Goal: Task Accomplishment & Management: Manage account settings

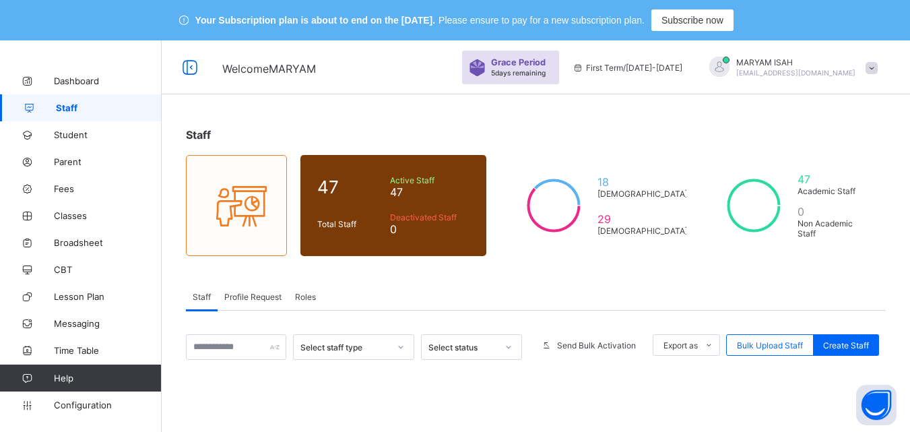
click at [248, 296] on span "Profile Request" at bounding box center [252, 297] width 57 height 10
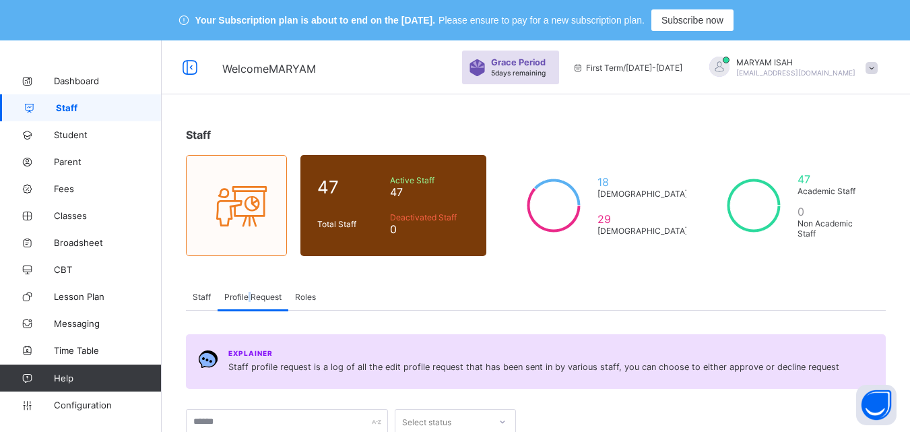
click at [248, 296] on span "Profile Request" at bounding box center [252, 297] width 57 height 10
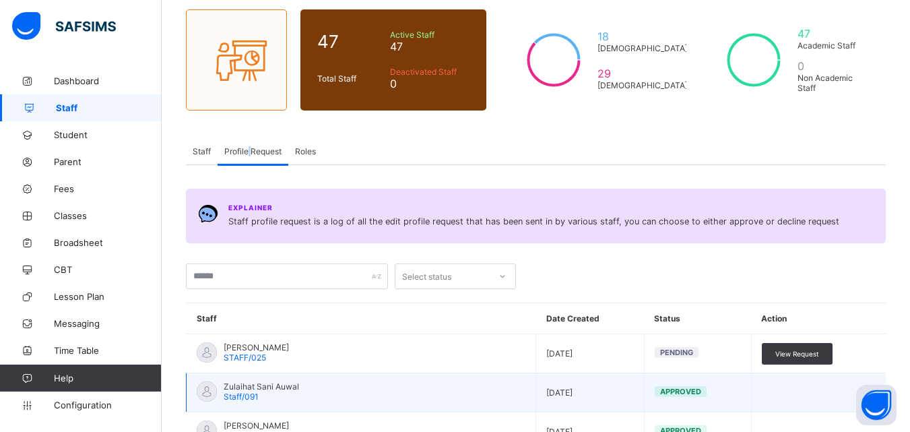
scroll to position [237, 0]
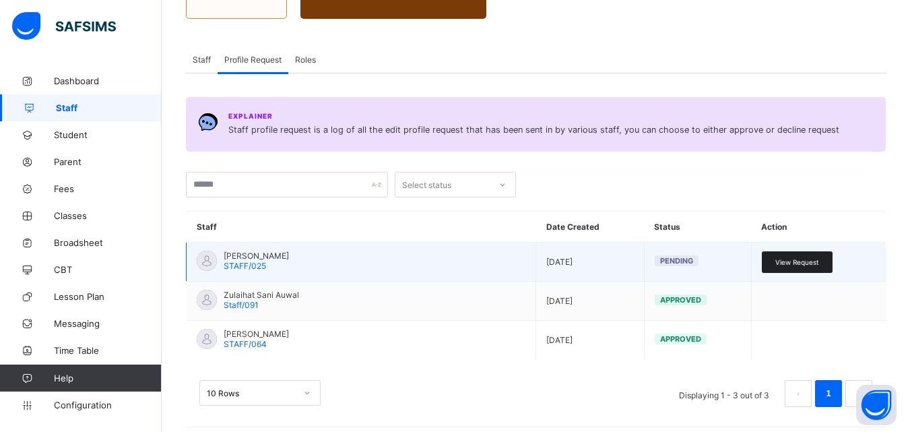
click at [810, 267] on div "View Request" at bounding box center [796, 262] width 71 height 22
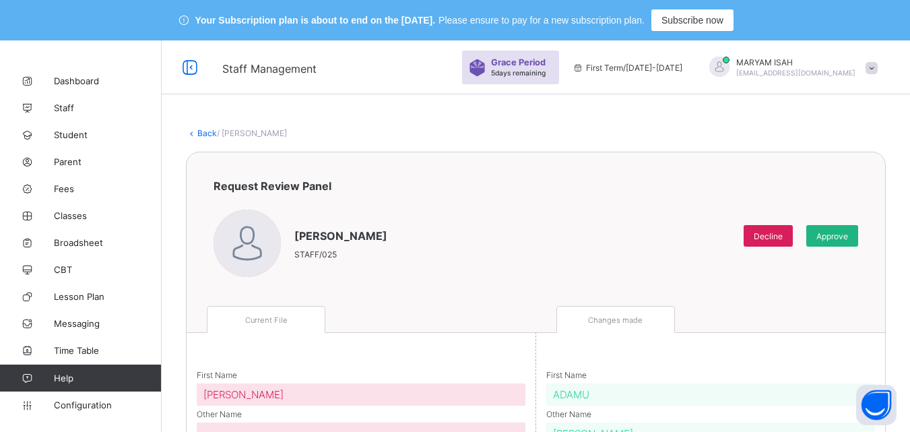
click at [858, 240] on div "Approve" at bounding box center [832, 236] width 52 height 22
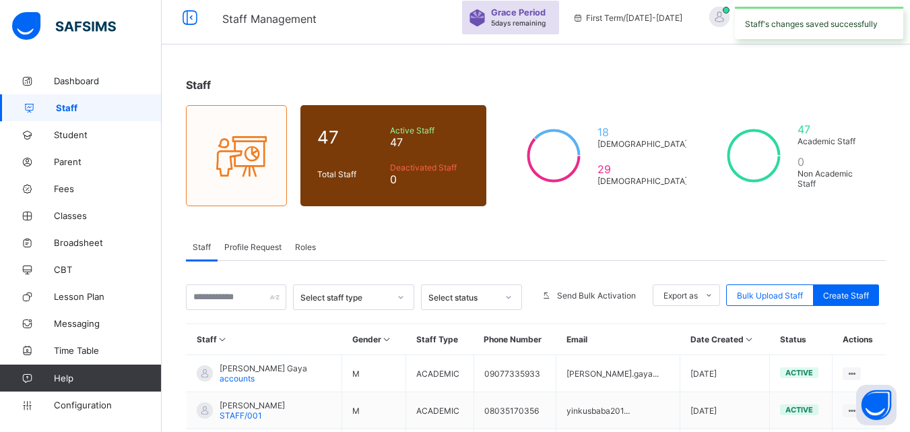
scroll to position [44, 0]
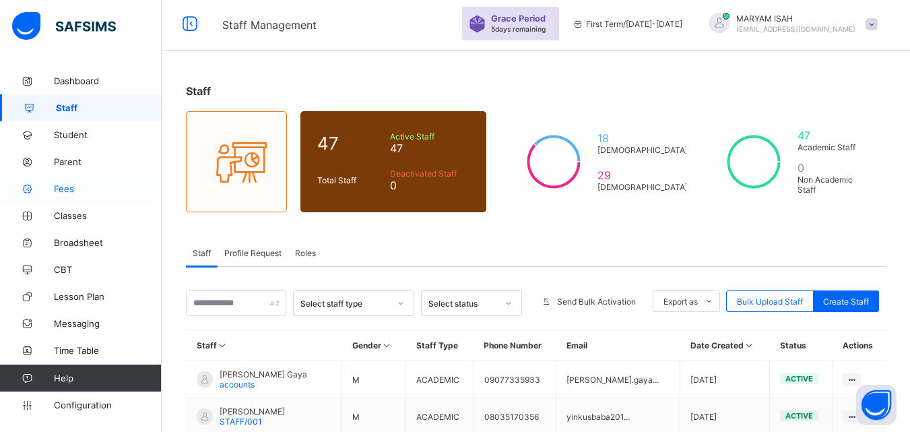
click at [61, 193] on span "Fees" at bounding box center [108, 188] width 108 height 11
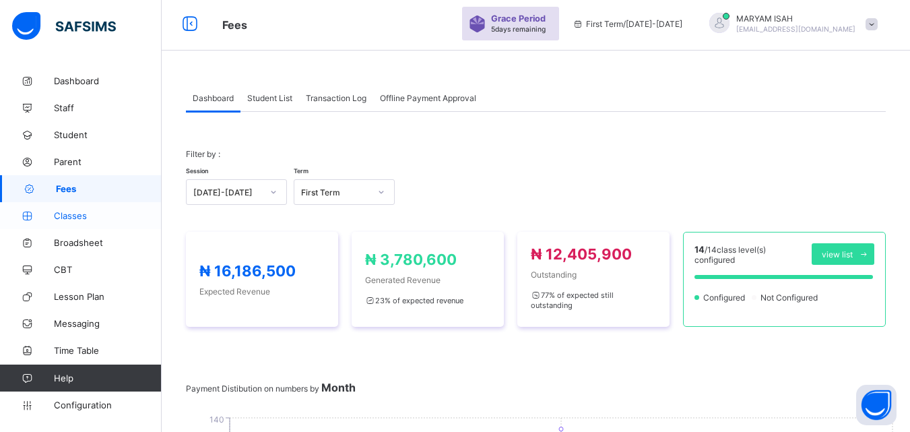
click at [80, 212] on span "Classes" at bounding box center [108, 215] width 108 height 11
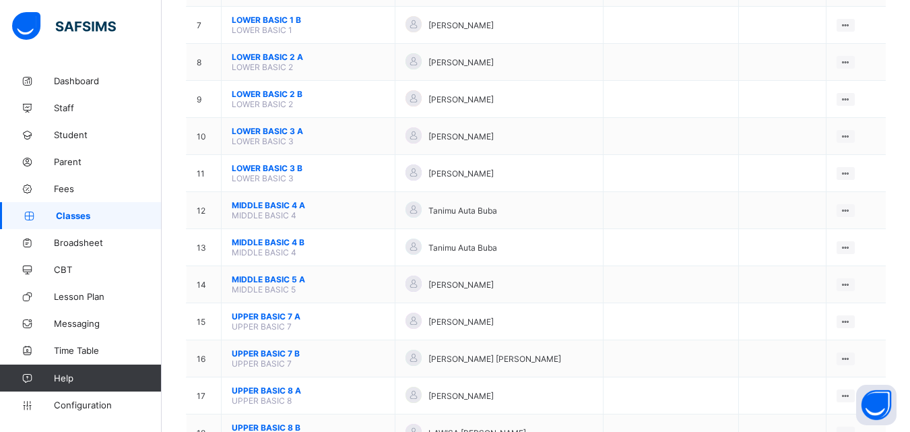
scroll to position [485, 0]
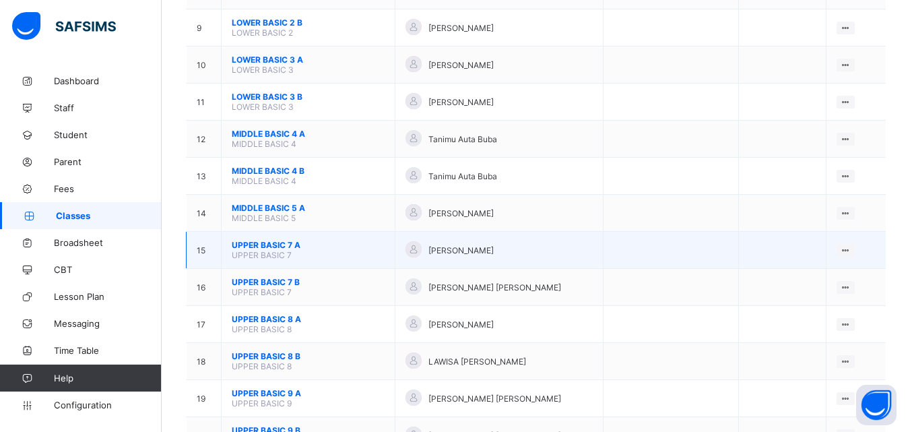
click at [458, 249] on span "[PERSON_NAME]" at bounding box center [460, 250] width 65 height 10
click at [390, 250] on td "UPPER BASIC 7 A UPPER BASIC 7" at bounding box center [308, 250] width 174 height 37
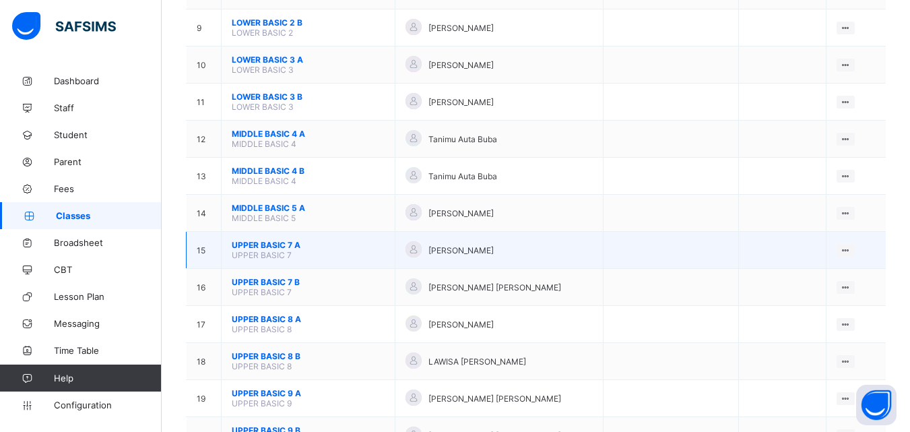
click at [390, 250] on td "UPPER BASIC 7 A UPPER BASIC 7" at bounding box center [308, 250] width 174 height 37
click at [406, 250] on td "[PERSON_NAME]" at bounding box center [499, 250] width 209 height 37
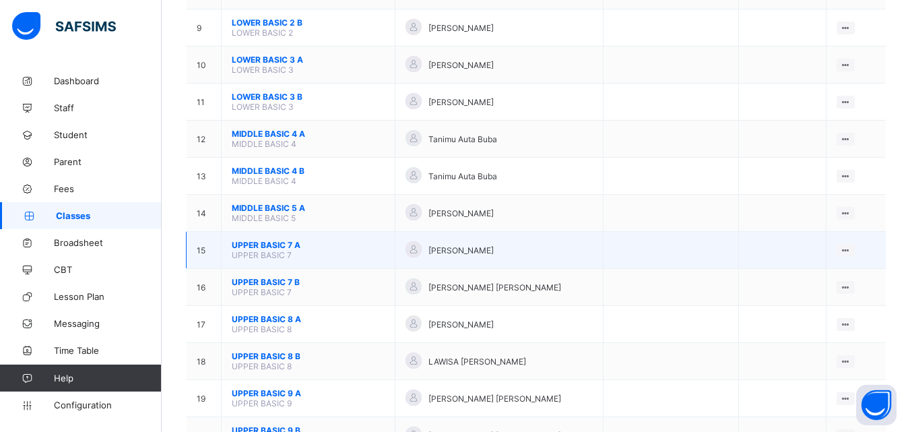
click at [406, 250] on td "[PERSON_NAME]" at bounding box center [499, 250] width 209 height 37
click at [854, 263] on ul "View Class Assign form Teacher" at bounding box center [799, 288] width 109 height 50
click at [817, 279] on div "View Class" at bounding box center [810, 275] width 77 height 13
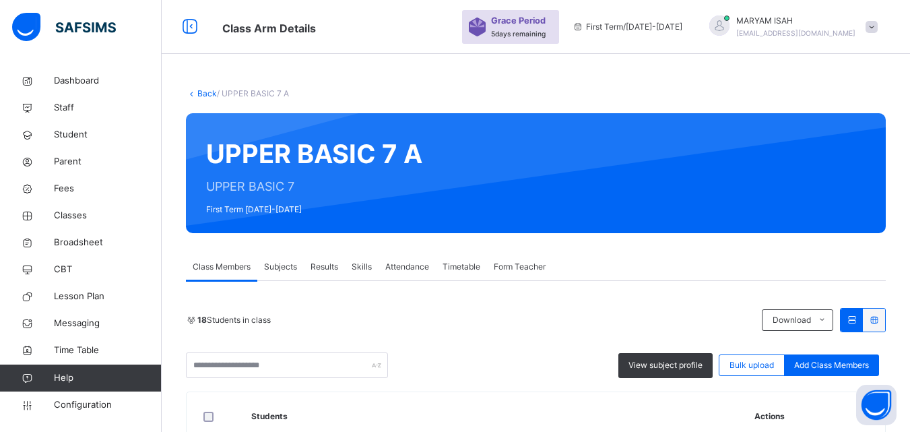
scroll to position [485, 0]
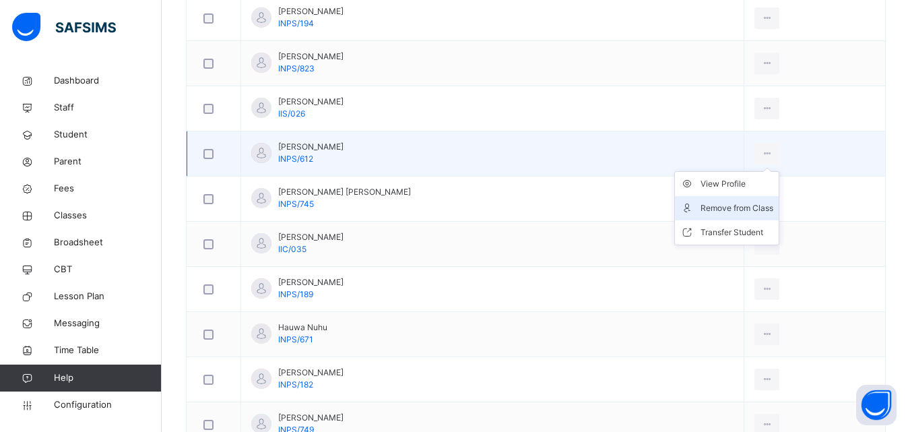
click at [716, 199] on li "Remove from Class" at bounding box center [727, 208] width 104 height 24
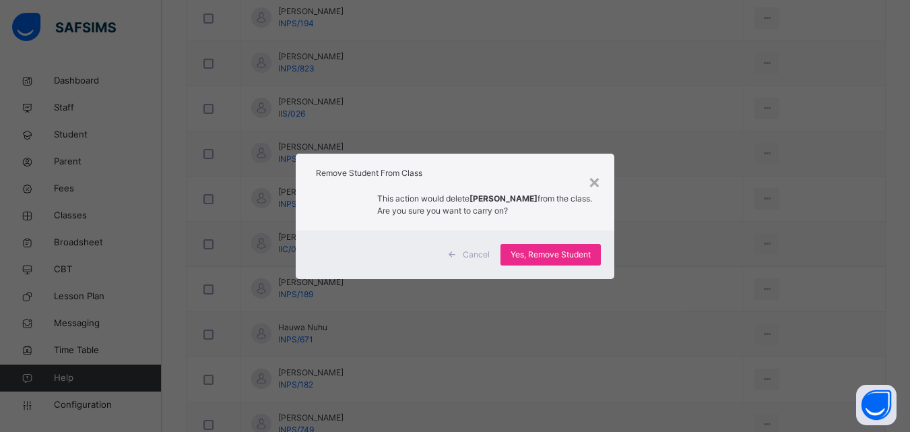
click at [718, 209] on div "× Remove Student From Class This action would delete [PERSON_NAME] from the cla…" at bounding box center [455, 216] width 910 height 432
click at [578, 250] on span "Yes, Remove Student" at bounding box center [550, 254] width 80 height 12
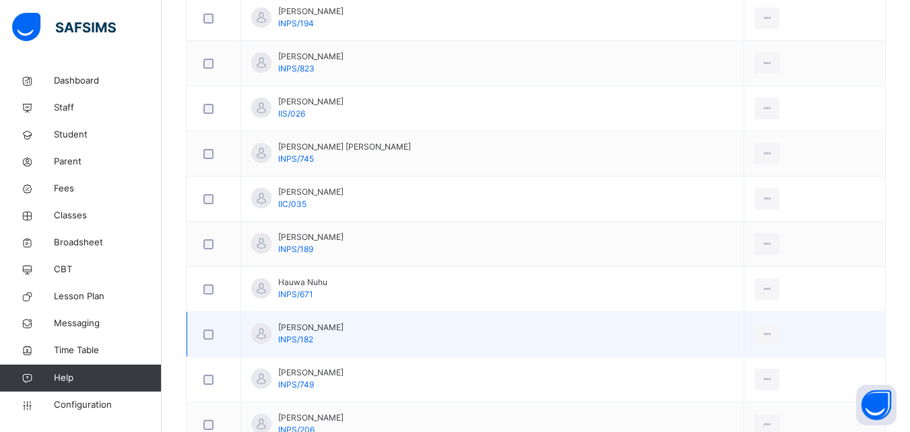
click at [809, 320] on td "View Profile Remove from Class Transfer Student" at bounding box center [814, 334] width 141 height 45
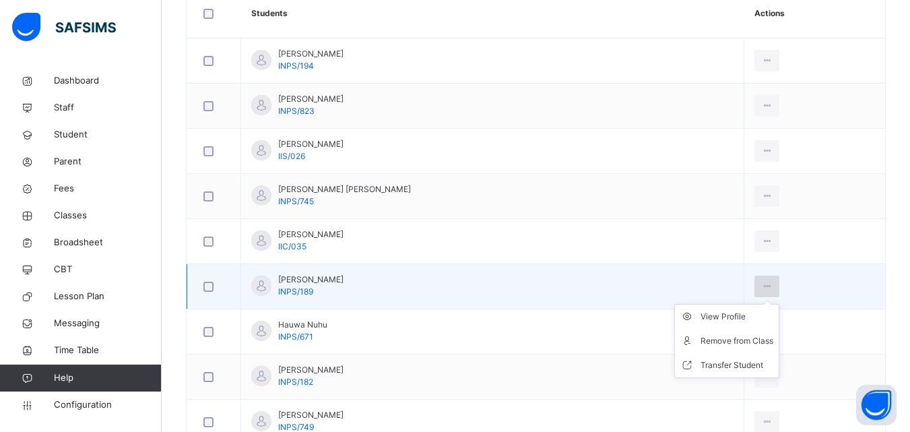
click at [771, 283] on div at bounding box center [766, 286] width 25 height 22
click at [749, 346] on div "Remove from Class" at bounding box center [736, 340] width 73 height 13
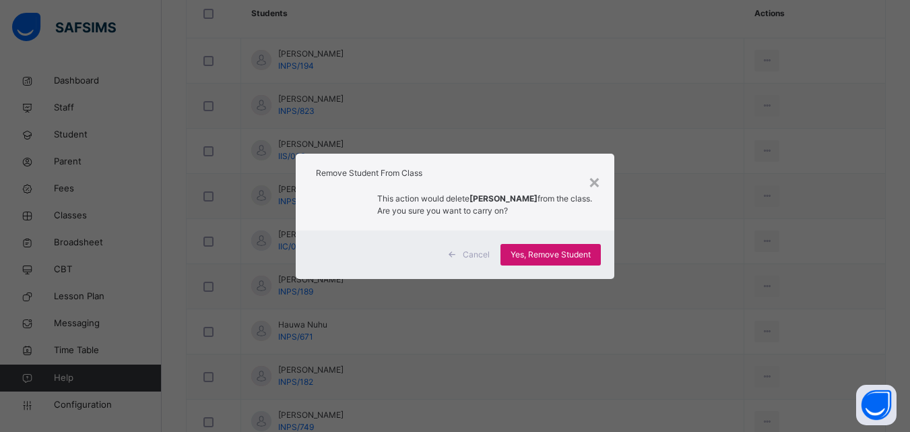
click at [580, 251] on span "Yes, Remove Student" at bounding box center [550, 254] width 80 height 12
click at [570, 255] on div "Yes, Remove Student" at bounding box center [550, 255] width 100 height 22
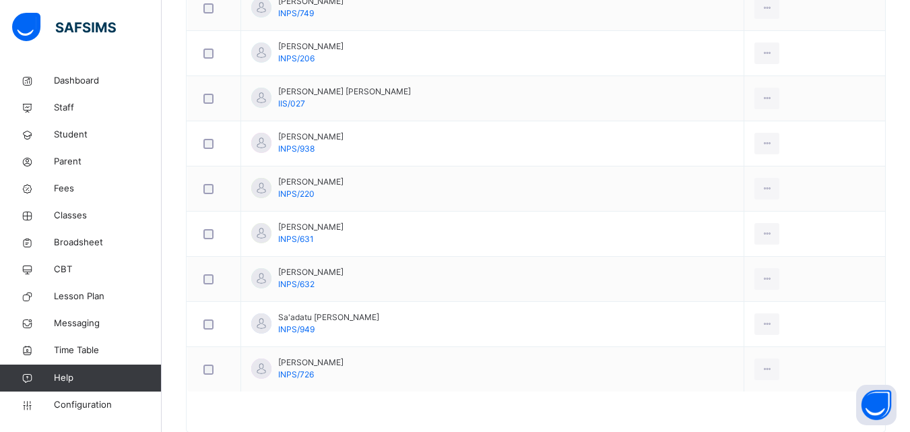
scroll to position [820, 0]
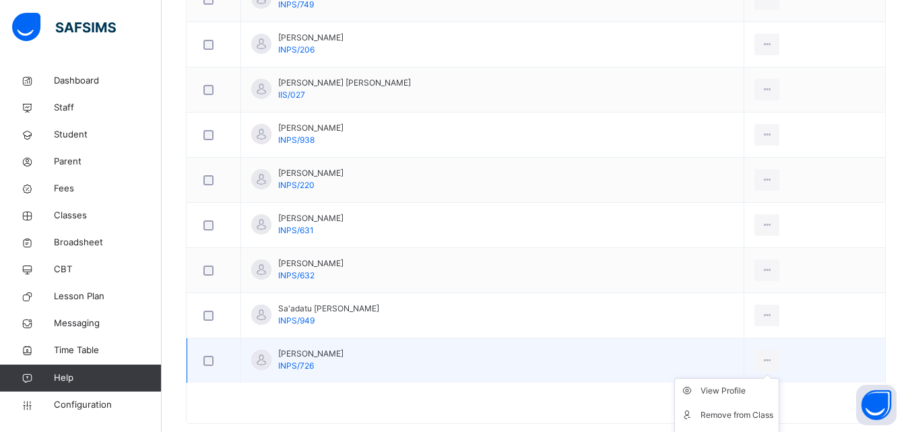
click at [766, 378] on ul "View Profile Remove from Class Transfer Student" at bounding box center [726, 415] width 105 height 74
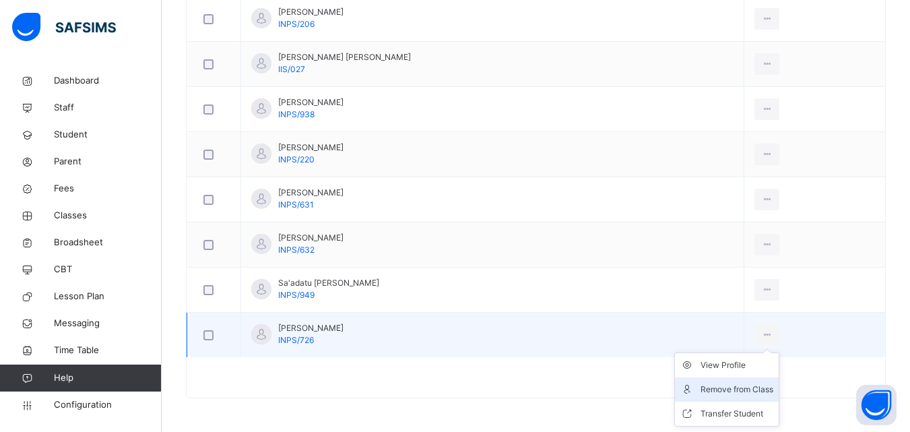
click at [751, 399] on li "Remove from Class" at bounding box center [727, 389] width 104 height 24
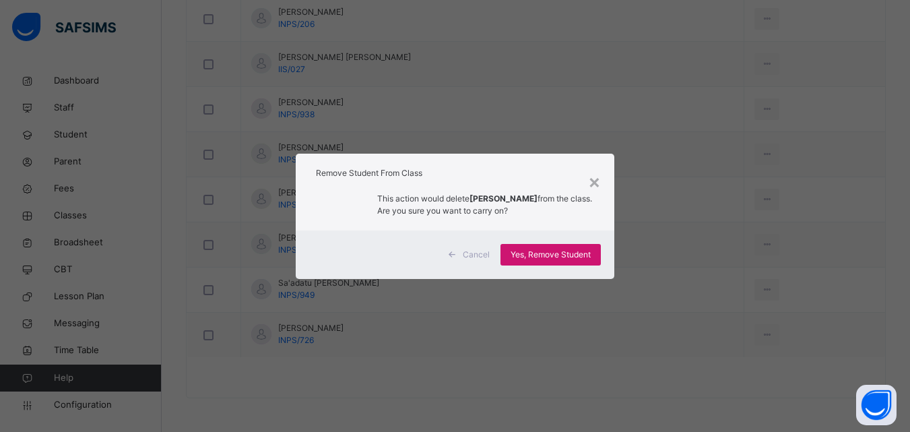
click at [562, 257] on span "Yes, Remove Student" at bounding box center [550, 254] width 80 height 12
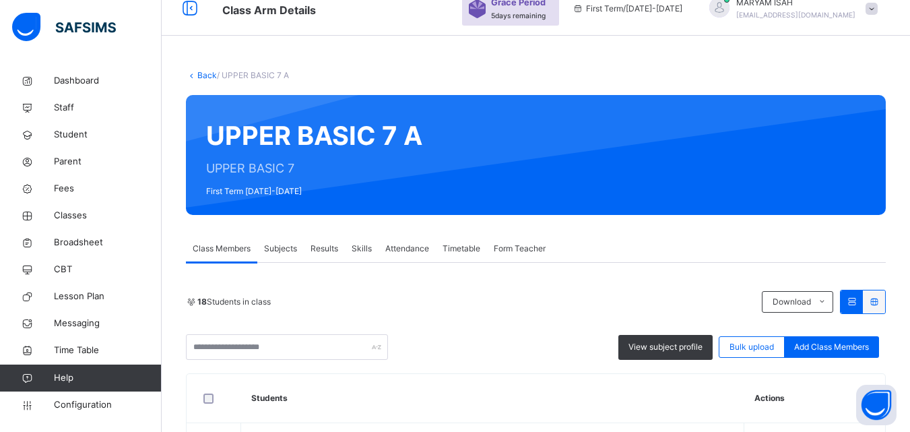
scroll to position [0, 0]
